Goal: Transaction & Acquisition: Purchase product/service

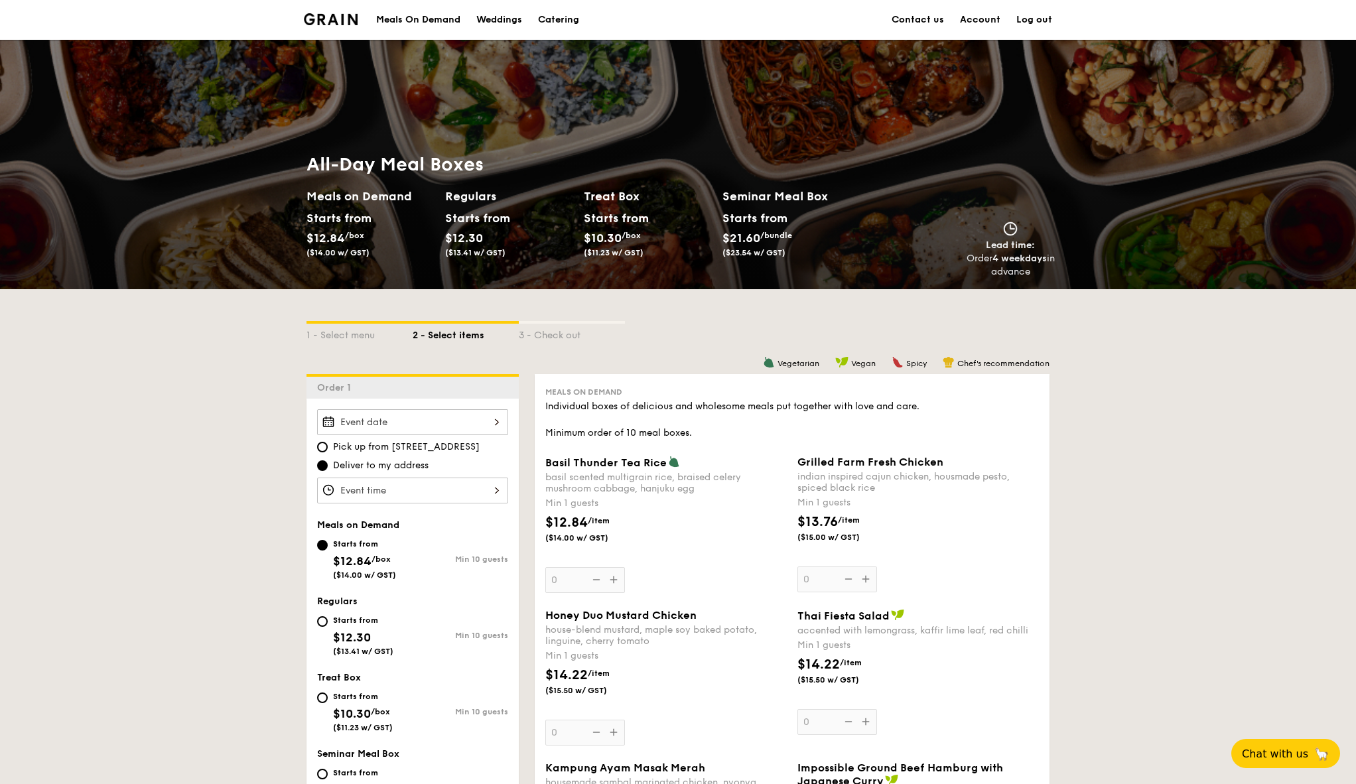
click at [420, 23] on div "Meals On Demand" at bounding box center [418, 20] width 84 height 40
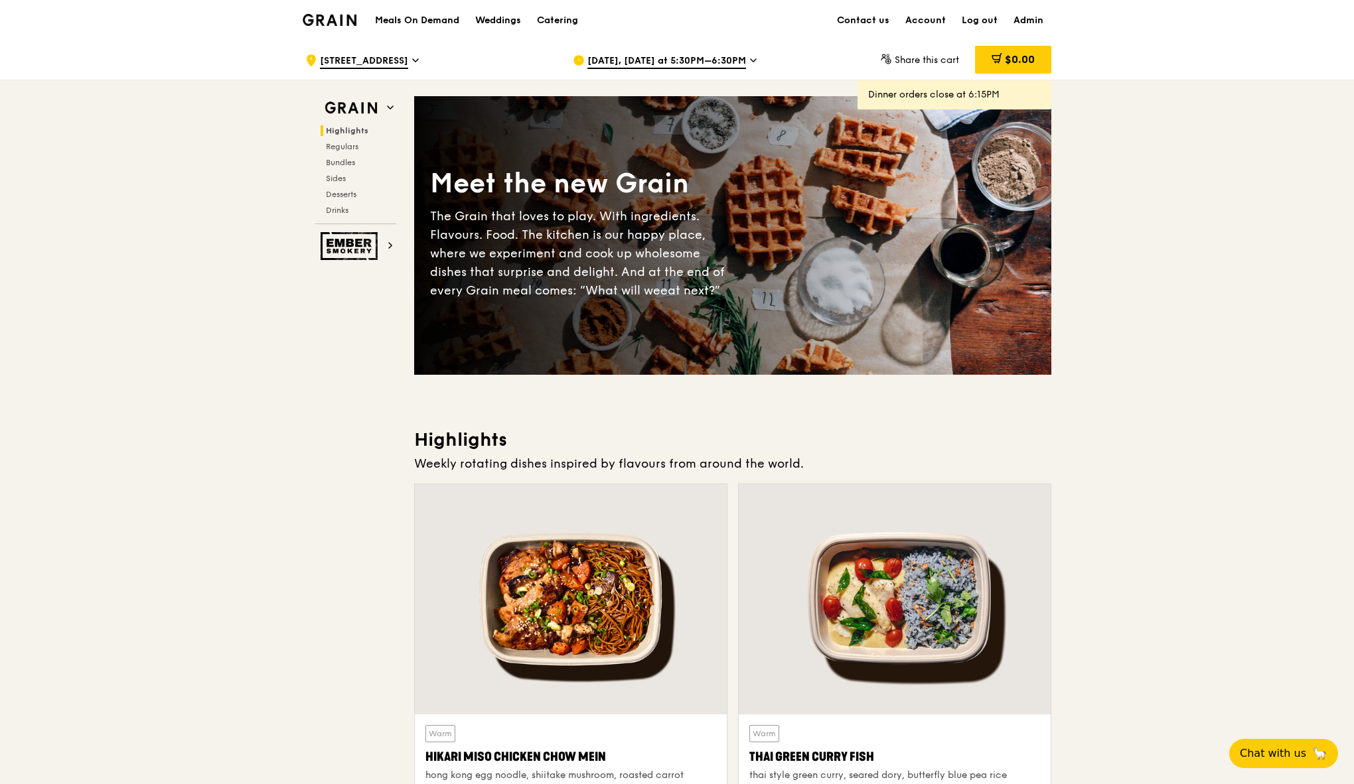
click at [598, 68] on span "[DATE], [DATE] at 5:30PM–6:30PM" at bounding box center [666, 61] width 159 height 15
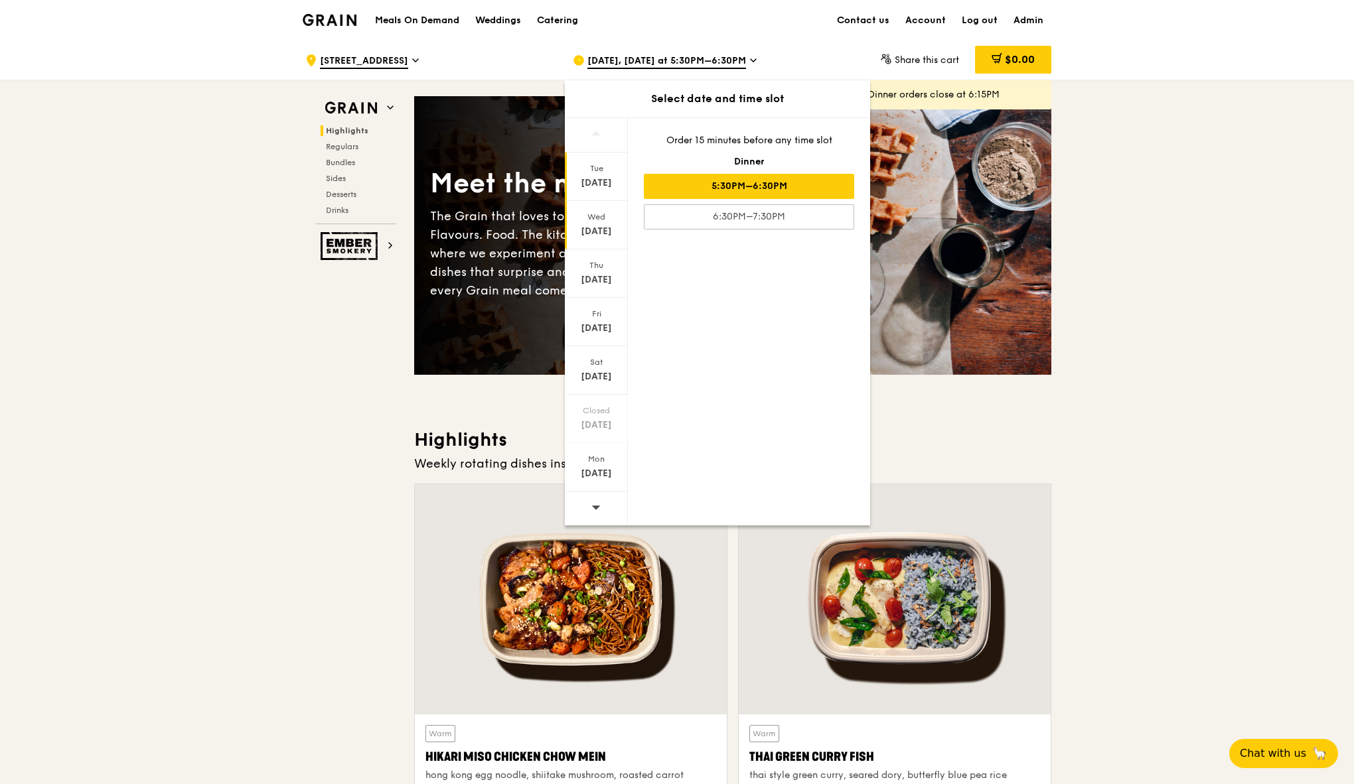
click at [593, 238] on div "[DATE]" at bounding box center [596, 225] width 63 height 48
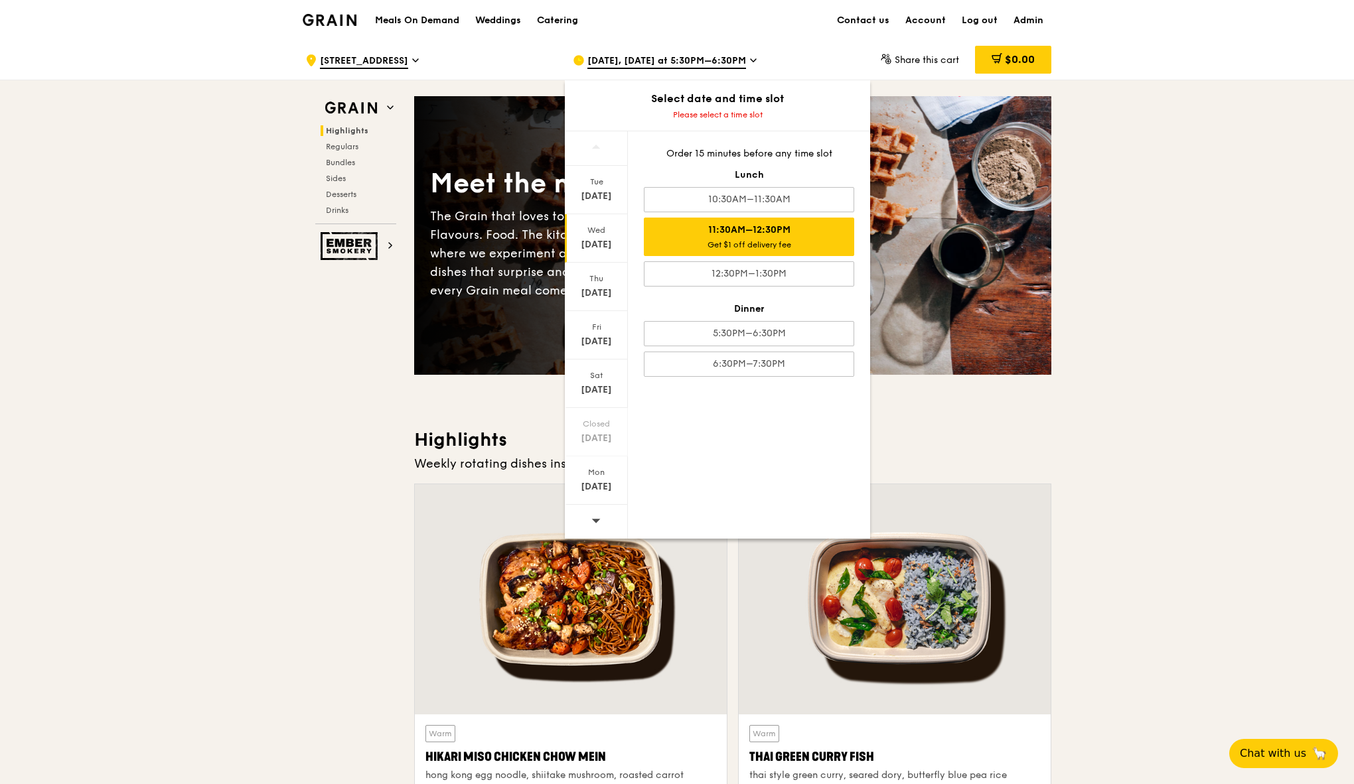
click at [820, 232] on div "11:30AM–12:30PM Get $1 off delivery fee" at bounding box center [749, 237] width 210 height 38
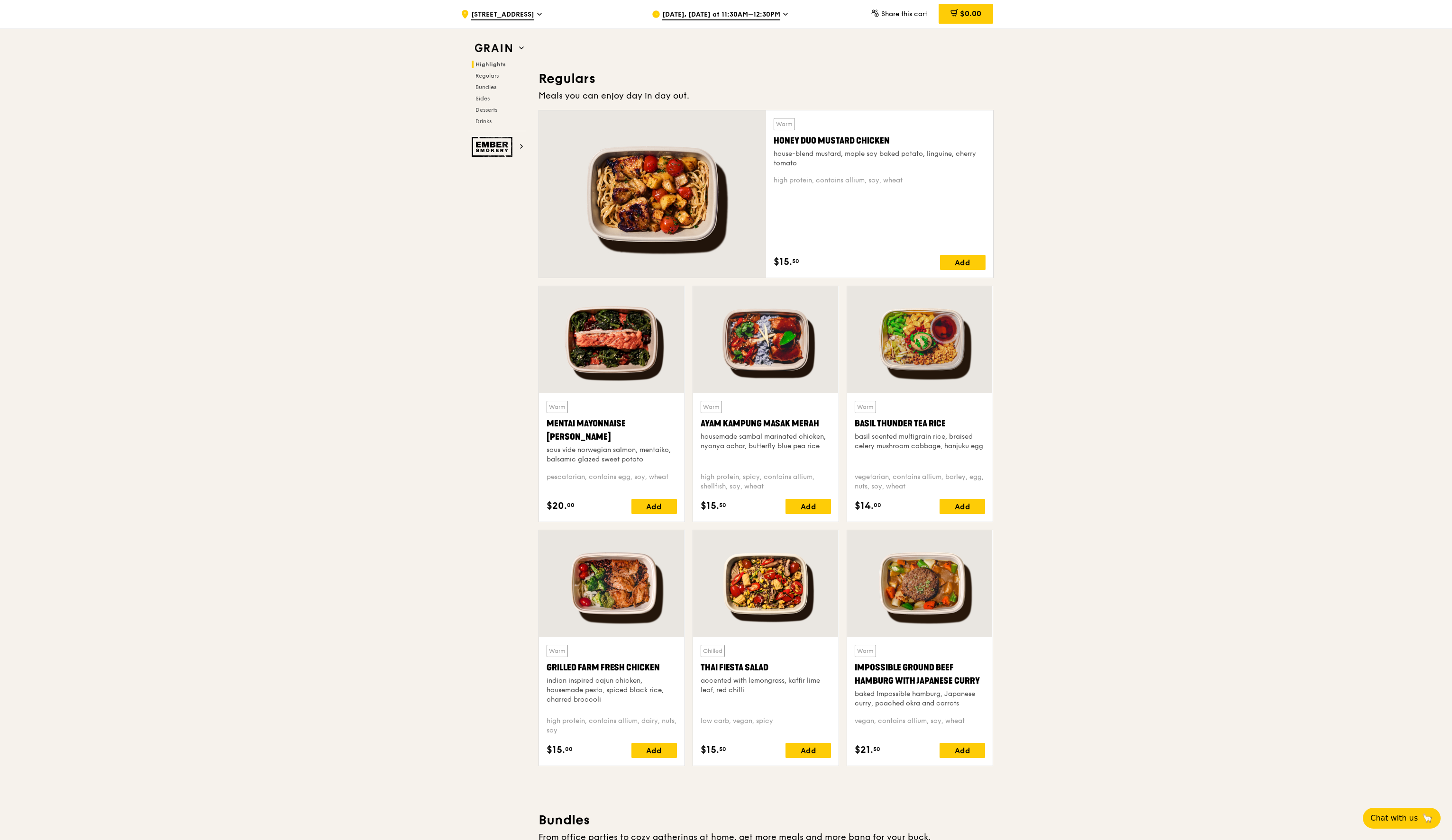
scroll to position [596, 0]
